Goal: Task Accomplishment & Management: Use online tool/utility

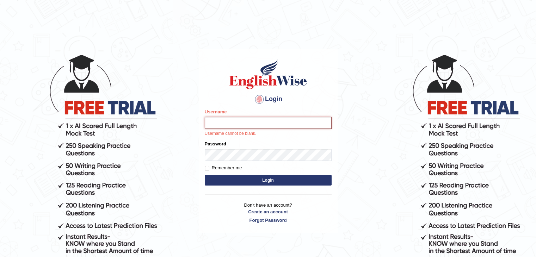
type input "Subashrubi"
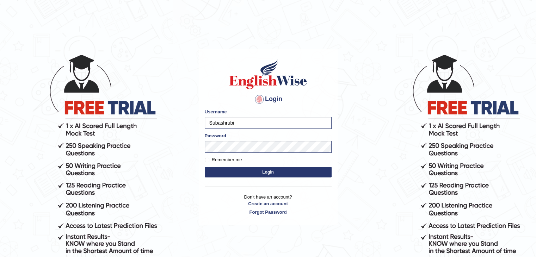
click at [205, 167] on button "Login" at bounding box center [268, 172] width 127 height 11
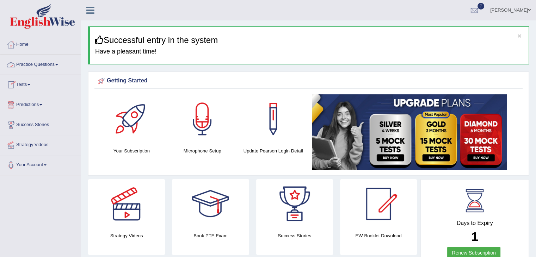
click at [26, 84] on link "Tests" at bounding box center [40, 84] width 80 height 18
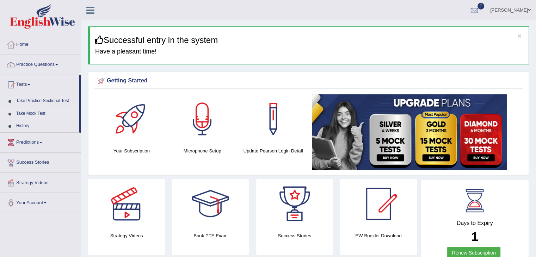
click at [24, 117] on link "Take Mock Test" at bounding box center [46, 114] width 66 height 13
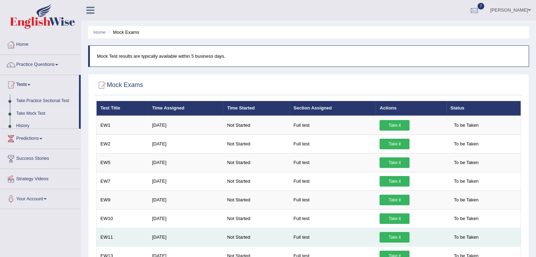
drag, startPoint x: 0, startPoint y: 0, endPoint x: 265, endPoint y: 243, distance: 359.9
click at [265, 243] on td "Not Started" at bounding box center [256, 237] width 66 height 19
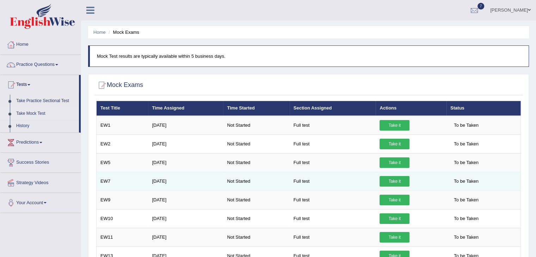
click at [231, 179] on td "Not Started" at bounding box center [256, 181] width 66 height 19
click at [383, 177] on link "Take it" at bounding box center [395, 181] width 30 height 11
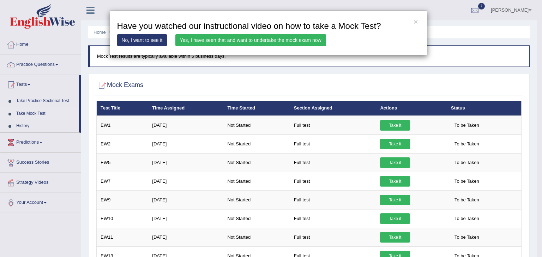
click at [286, 41] on link "Yes, I have seen that and want to undertake the mock exam now" at bounding box center [250, 40] width 151 height 12
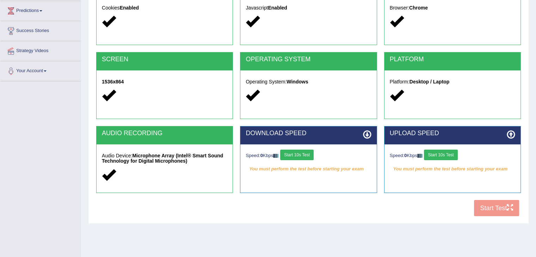
scroll to position [100, 0]
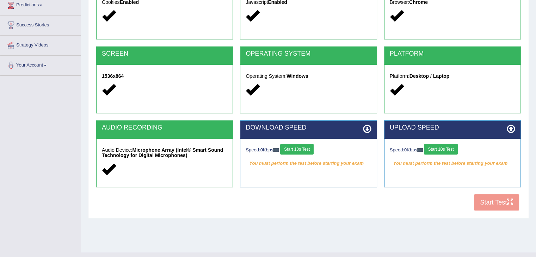
click at [309, 151] on button "Start 10s Test" at bounding box center [297, 149] width 34 height 11
click at [447, 150] on button "Start 10s Test" at bounding box center [441, 149] width 34 height 11
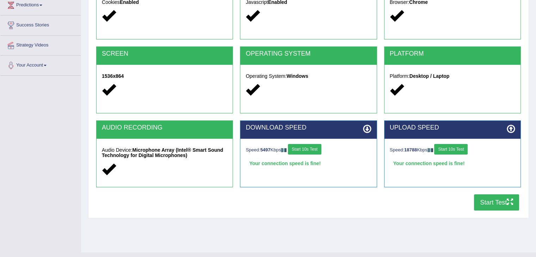
click at [447, 150] on button "Start 10s Test" at bounding box center [451, 149] width 34 height 11
click at [487, 197] on button "Start Test" at bounding box center [496, 203] width 45 height 16
